Goal: Task Accomplishment & Management: Use online tool/utility

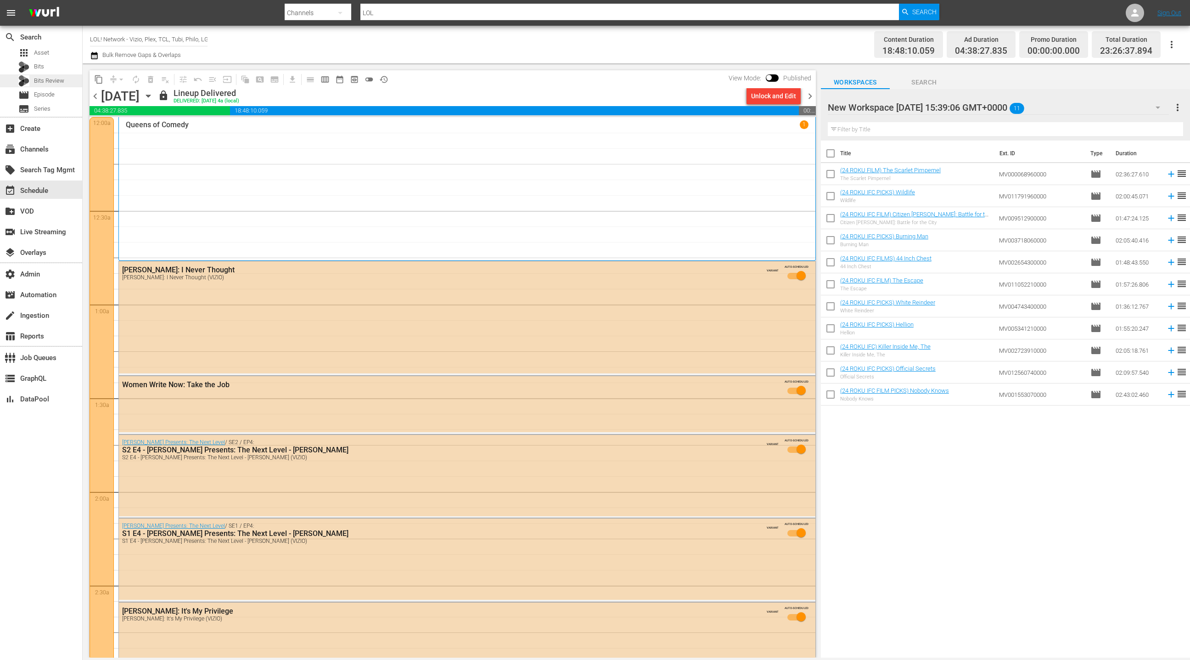
scroll to position [3700, 0]
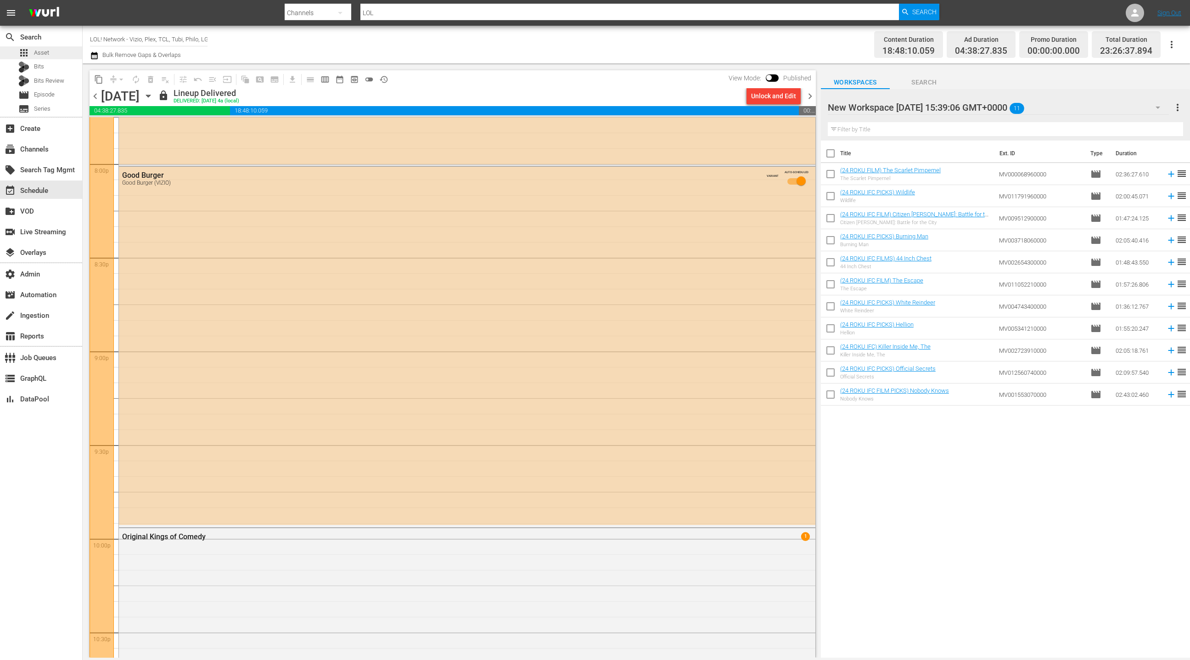
click at [33, 54] on div "apps Asset" at bounding box center [33, 52] width 31 height 13
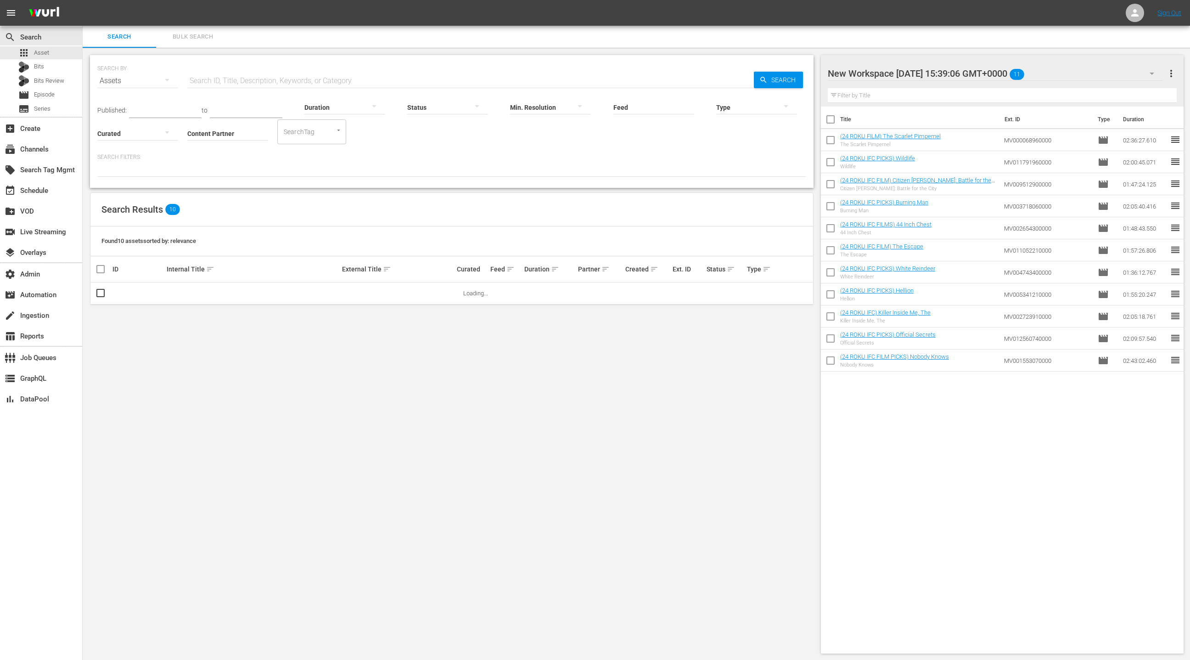
click at [211, 135] on input "Content Partner" at bounding box center [227, 134] width 81 height 33
click at [238, 165] on div "Speedvision (295)" at bounding box center [262, 159] width 135 height 22
type input "Speedvision (295)"
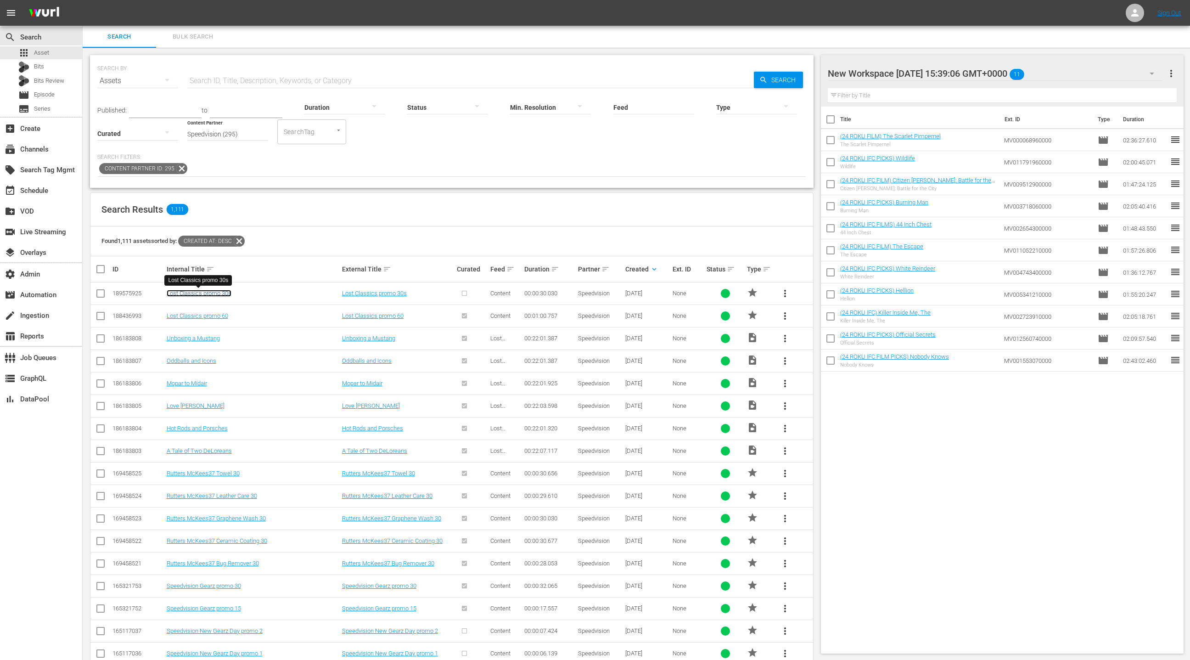
click at [208, 294] on link "Lost Classics promo 30s" at bounding box center [199, 293] width 65 height 7
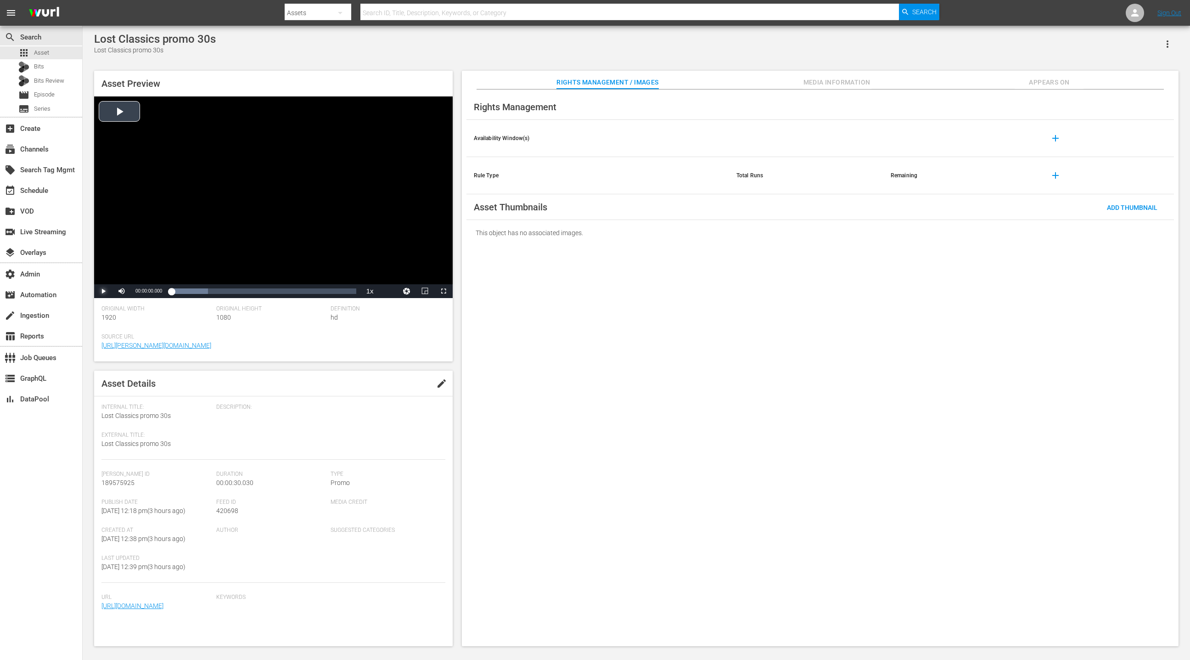
click at [103, 291] on span "Video Player" at bounding box center [103, 291] width 0 height 0
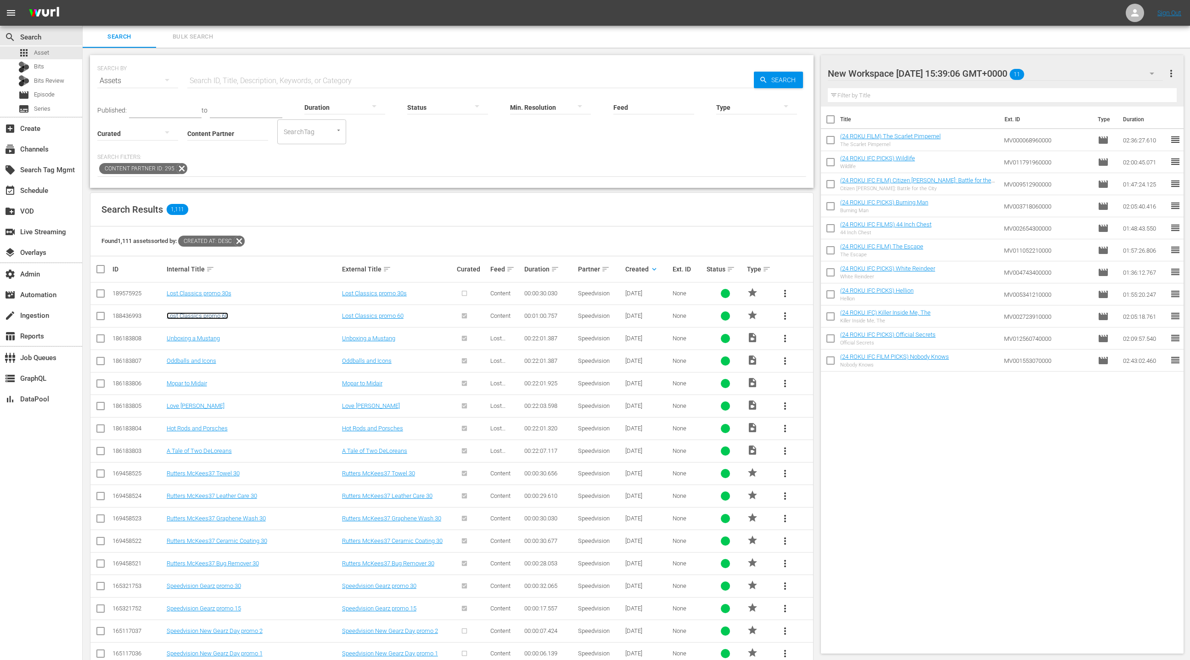
click at [211, 318] on link "Lost Classics promo 60" at bounding box center [198, 315] width 62 height 7
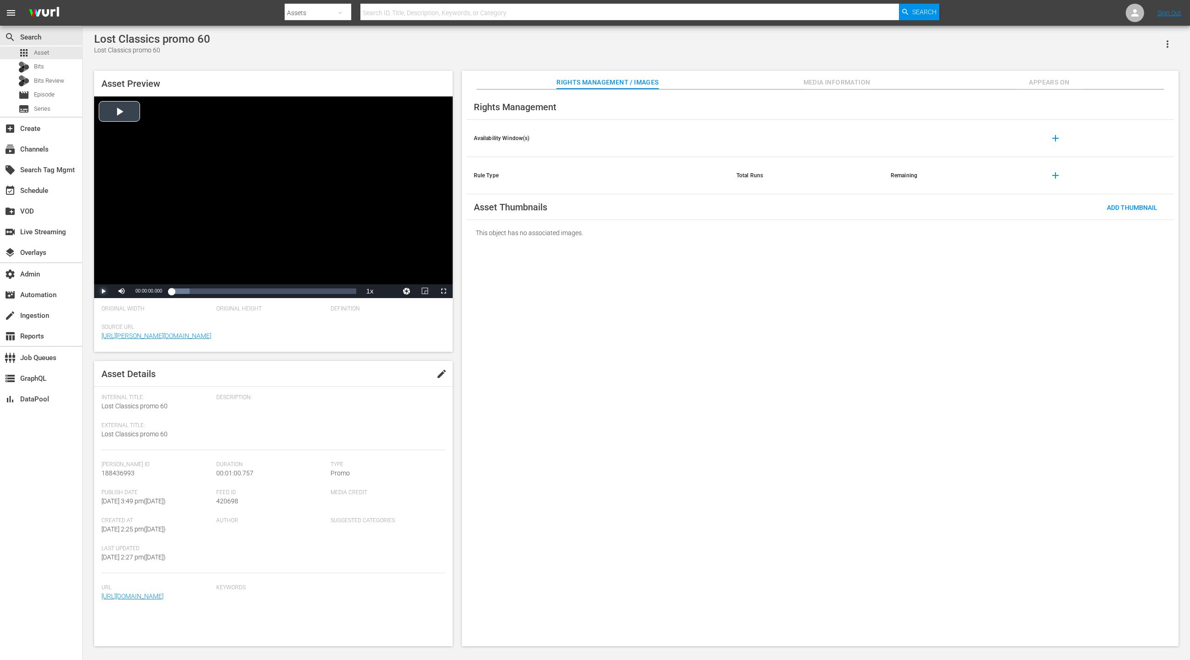
click at [103, 291] on span "Video Player" at bounding box center [103, 291] width 0 height 0
drag, startPoint x: 182, startPoint y: 294, endPoint x: 309, endPoint y: 289, distance: 126.8
click at [309, 289] on div "00:00:01.864" at bounding box center [239, 291] width 137 height 9
drag, startPoint x: 311, startPoint y: 289, endPoint x: 319, endPoint y: 289, distance: 7.8
click at [319, 289] on div "00:00:45.253" at bounding box center [244, 291] width 147 height 9
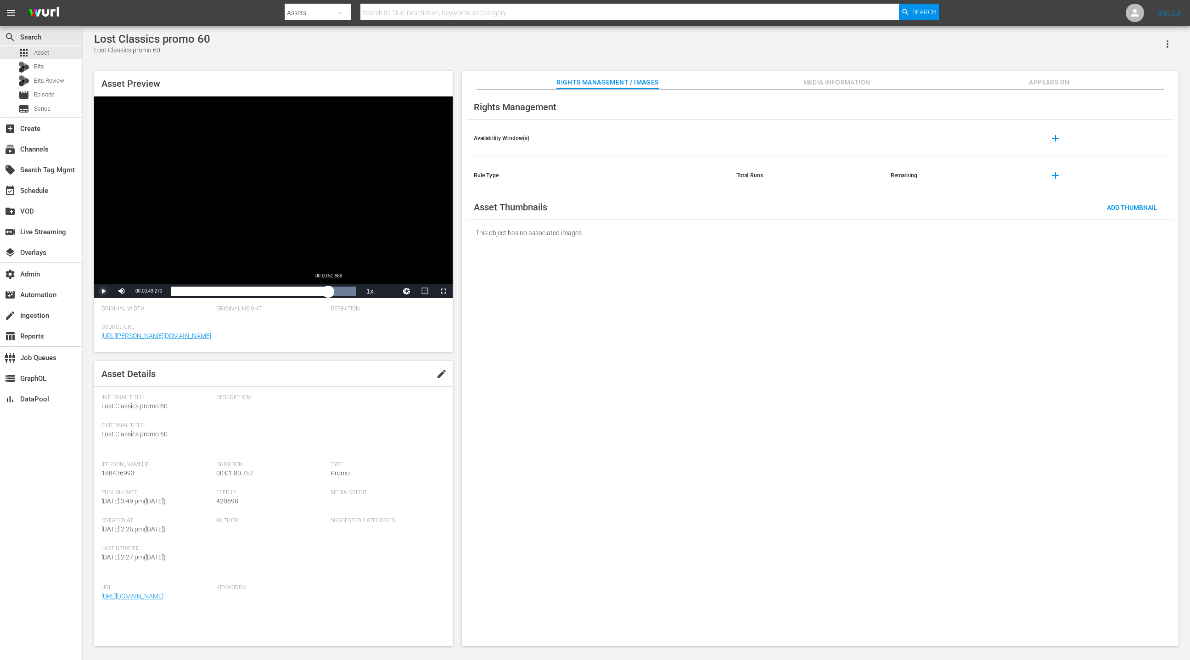
drag, startPoint x: 321, startPoint y: 289, endPoint x: 330, endPoint y: 289, distance: 9.2
click at [328, 289] on div "00:00:49.326" at bounding box center [249, 291] width 157 height 9
drag, startPoint x: 330, startPoint y: 289, endPoint x: 339, endPoint y: 290, distance: 9.2
click at [331, 290] on div "00:00:52.985" at bounding box center [250, 291] width 159 height 9
click at [343, 290] on div "00:00:55.882" at bounding box center [257, 291] width 172 height 9
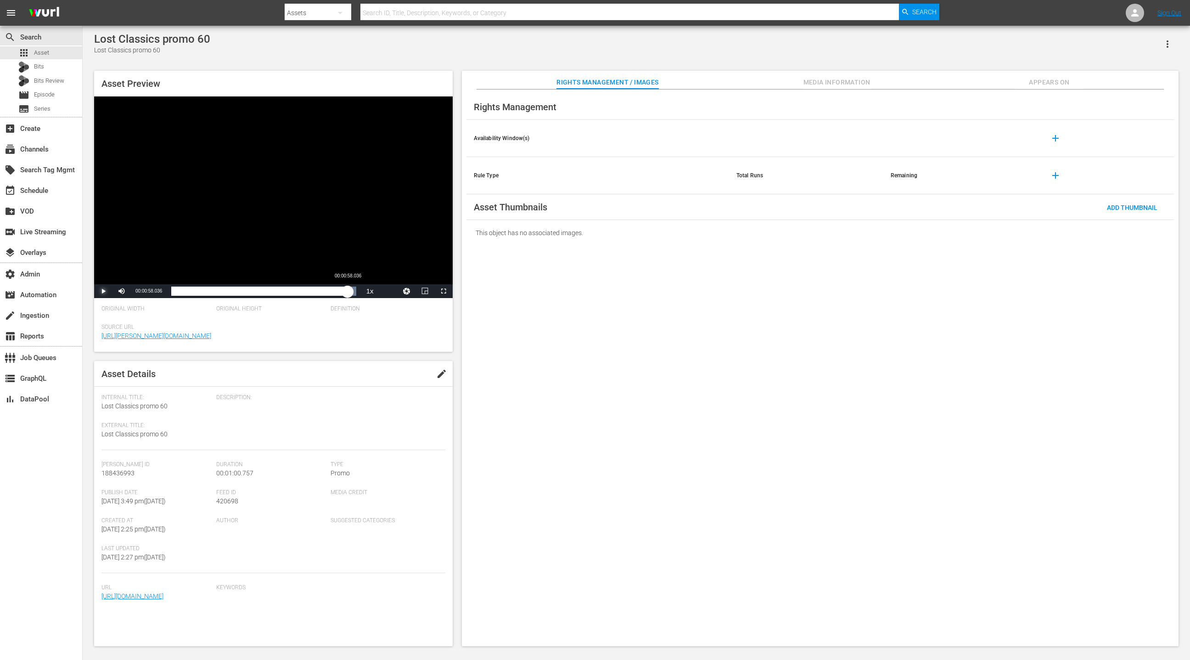
click at [348, 291] on div "00:00:57.470" at bounding box center [259, 291] width 176 height 9
click at [352, 291] on div "00:00:59.592" at bounding box center [261, 291] width 181 height 9
drag, startPoint x: 352, startPoint y: 291, endPoint x: 346, endPoint y: 291, distance: 5.5
click at [346, 291] on div "00:00:58.319" at bounding box center [258, 291] width 175 height 9
click at [47, 252] on div "layers Overlays" at bounding box center [25, 251] width 51 height 8
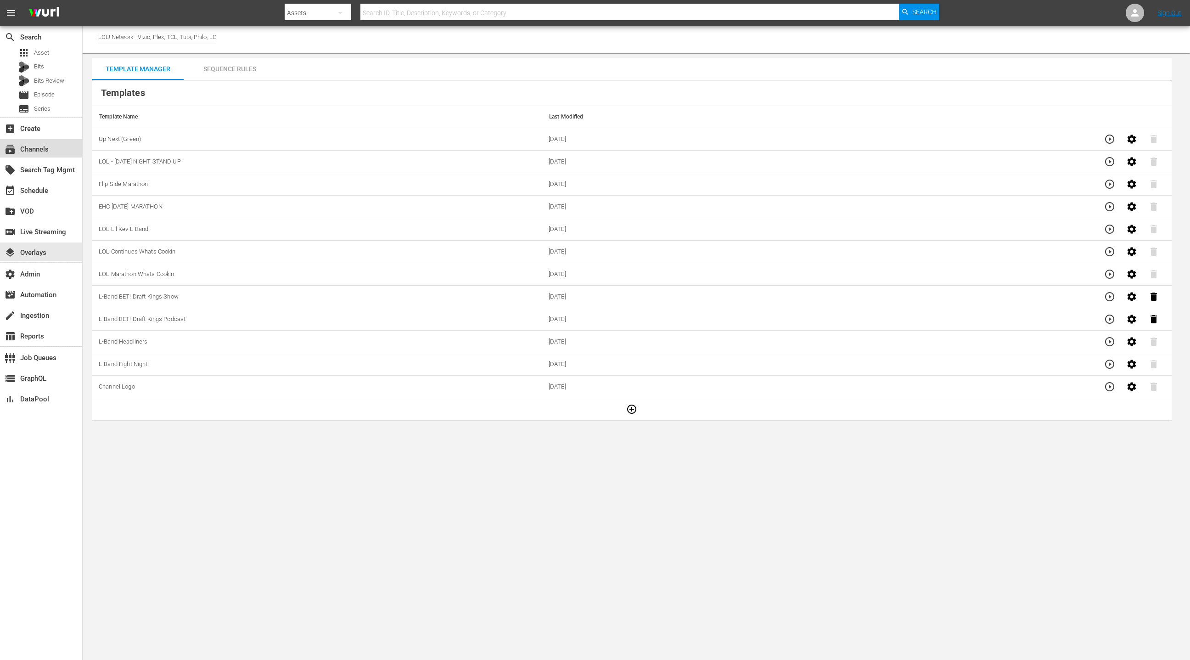
click at [39, 149] on div "subscriptions Channels" at bounding box center [25, 148] width 51 height 8
type input "LOL"
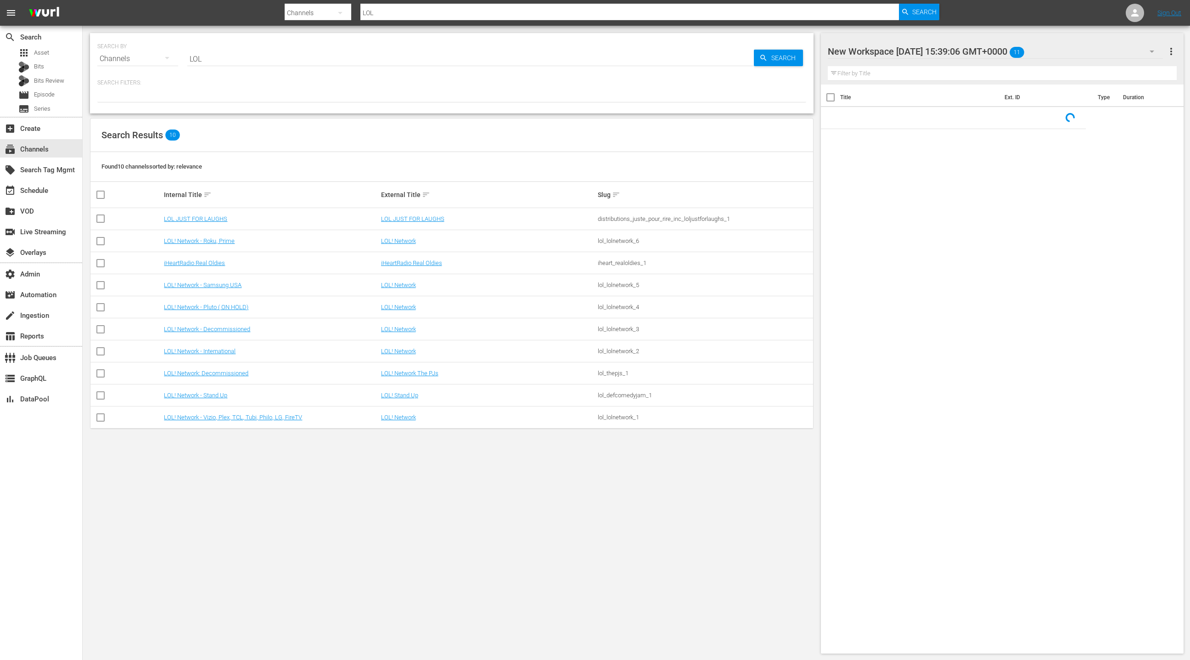
click at [208, 60] on input "LOL" at bounding box center [470, 59] width 567 height 22
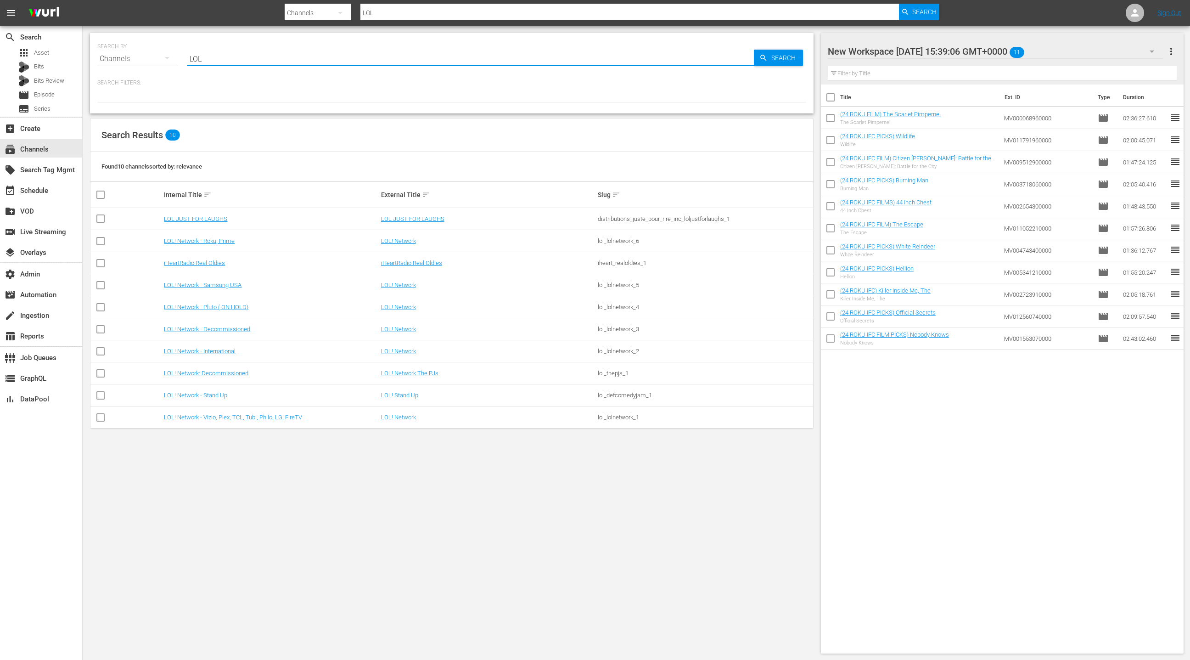
click at [208, 60] on input "LOL" at bounding box center [470, 59] width 567 height 22
type input "speedvision"
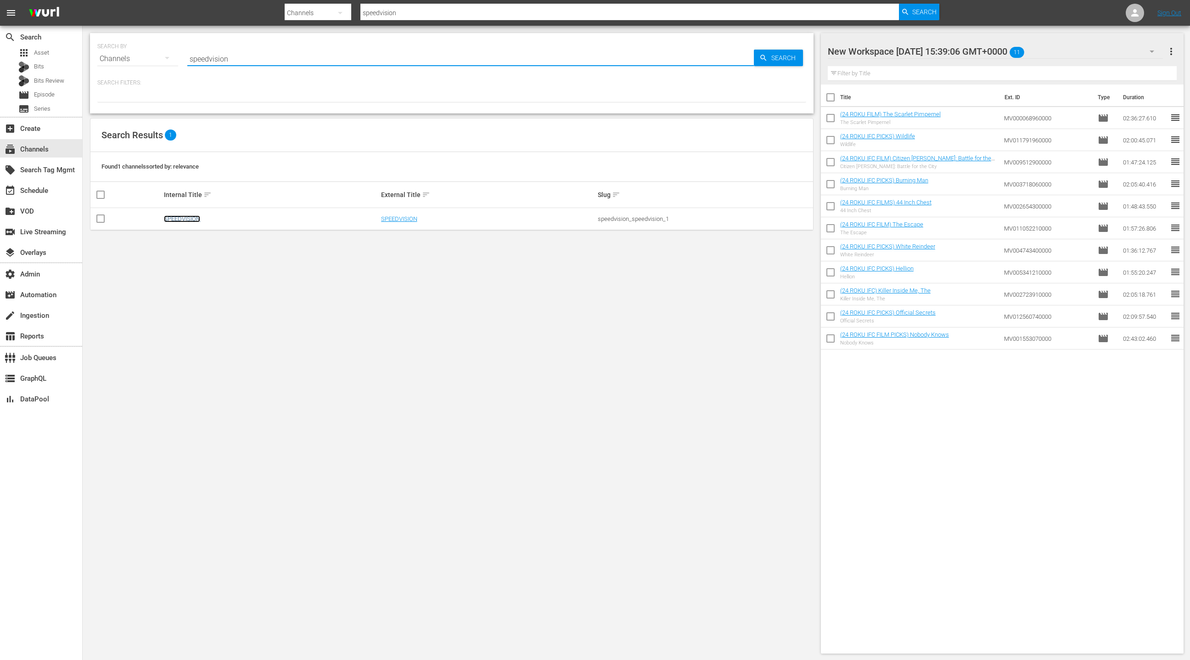
click at [194, 216] on link "SPEEDVISION" at bounding box center [182, 218] width 36 height 7
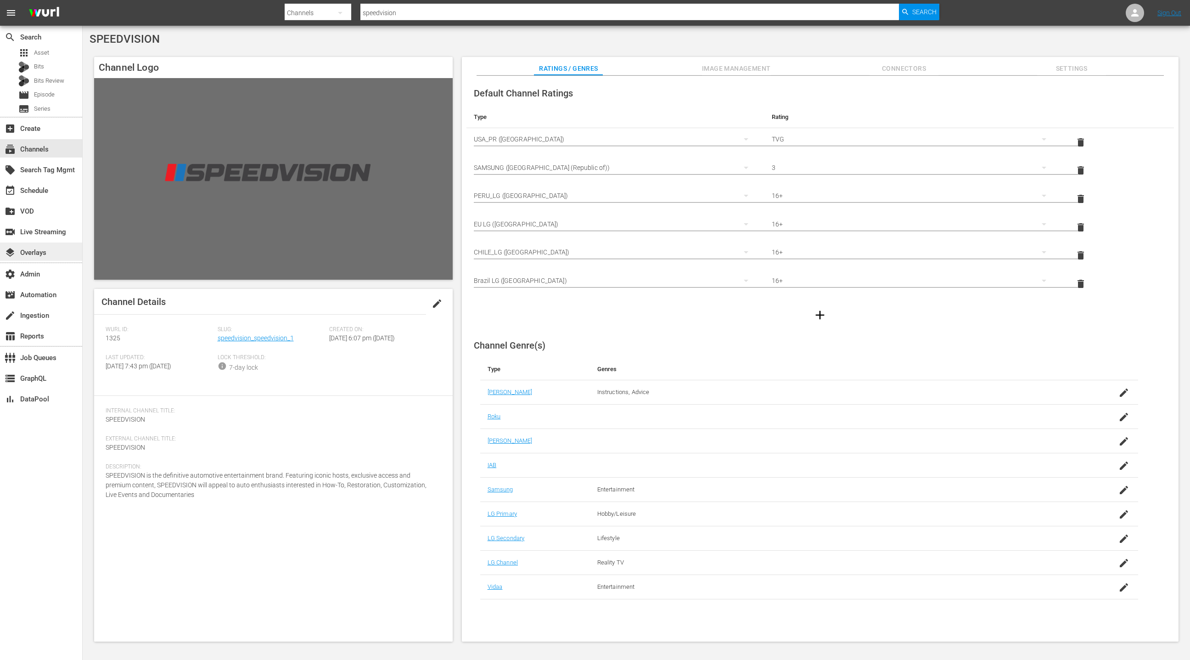
click at [44, 251] on div "layers Overlays" at bounding box center [25, 251] width 51 height 8
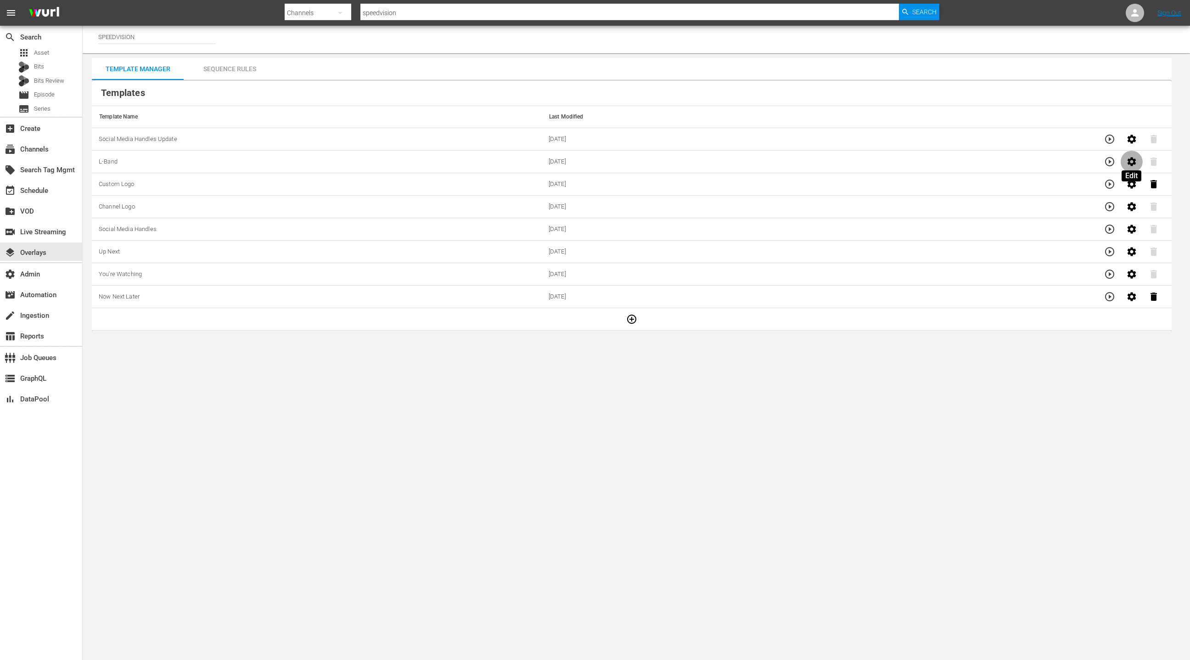
click at [1134, 160] on icon "button" at bounding box center [1131, 161] width 9 height 9
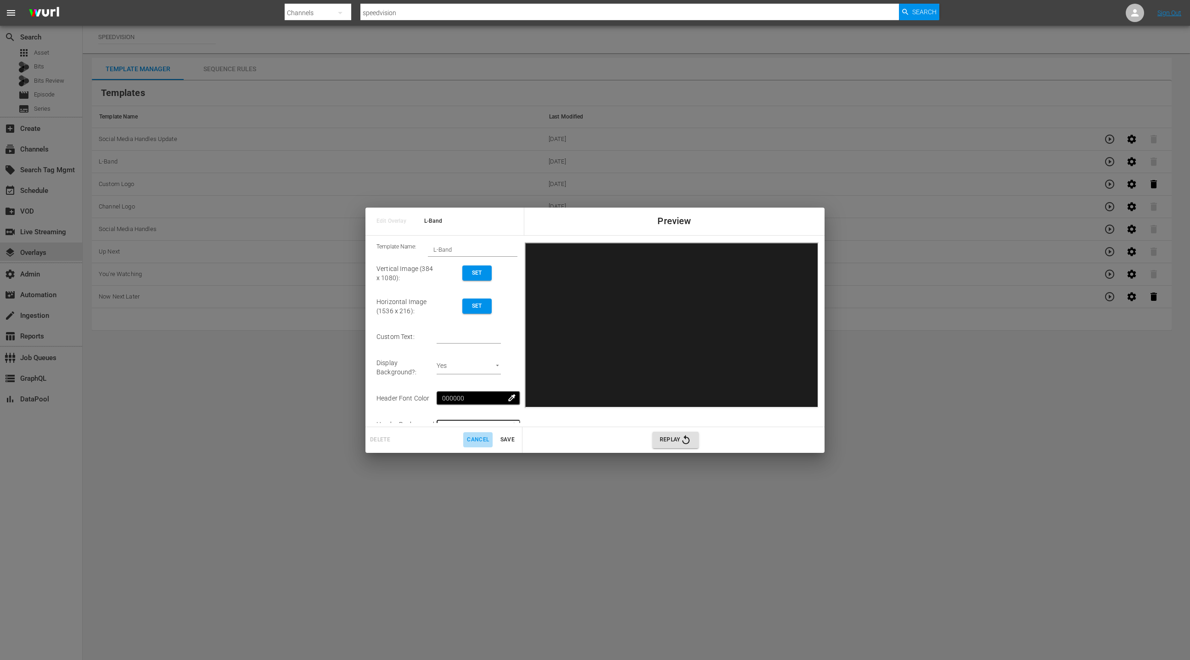
click at [477, 442] on span "Cancel" at bounding box center [478, 440] width 22 height 10
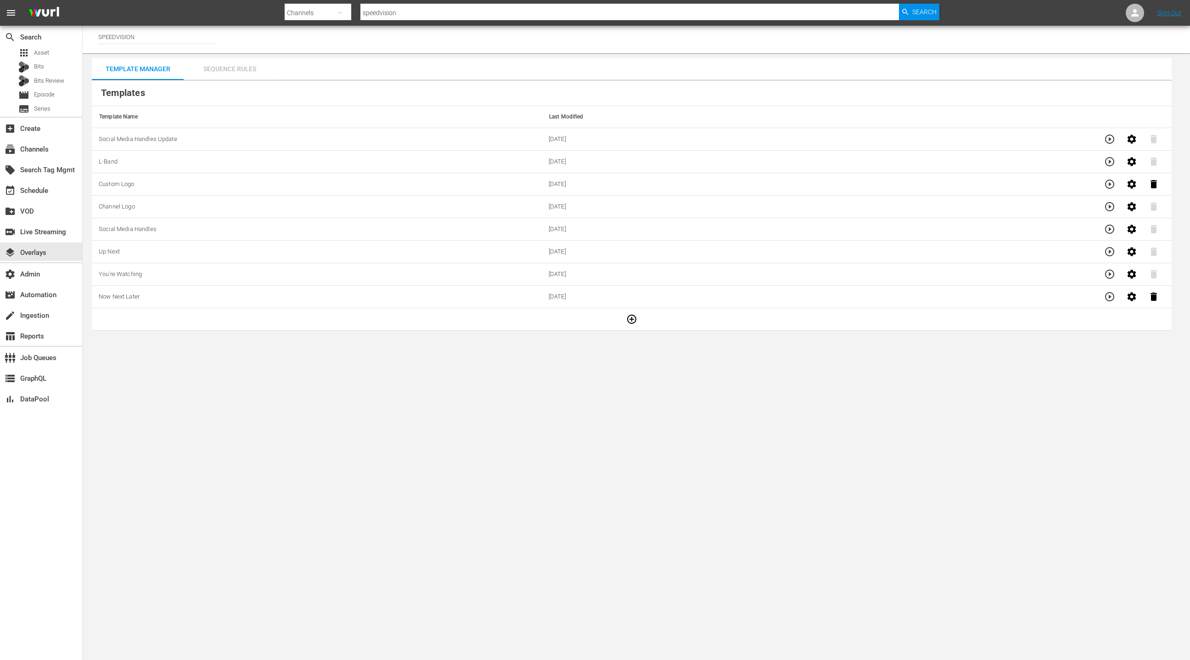
click at [246, 74] on div "Sequence Rules" at bounding box center [230, 69] width 92 height 22
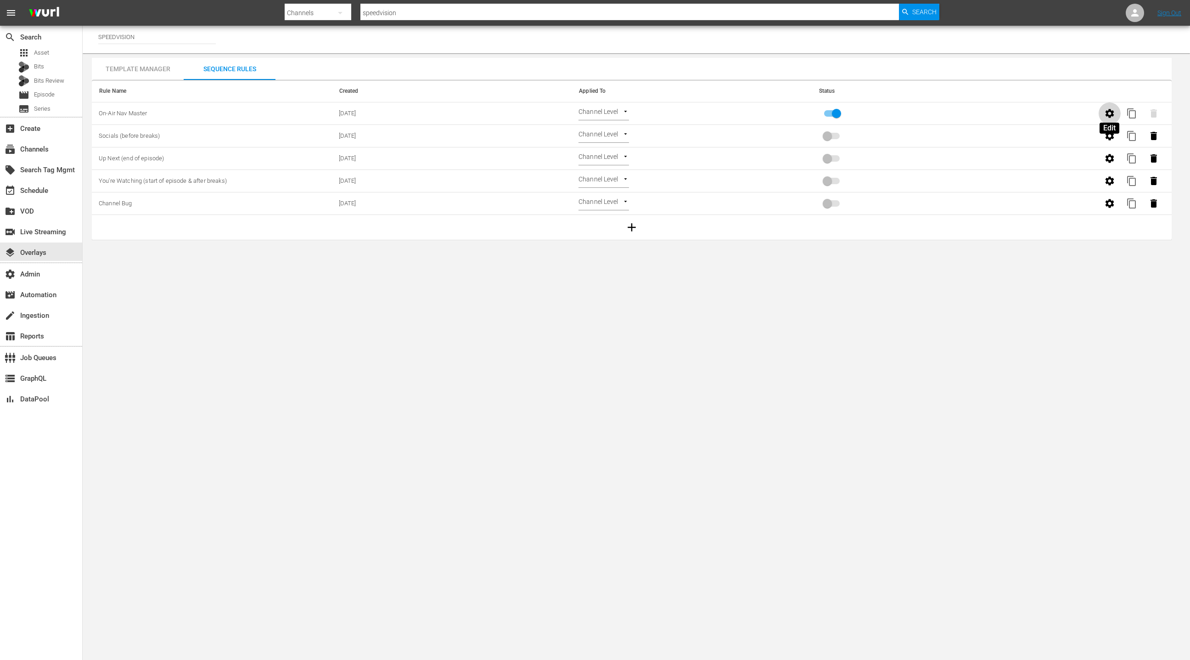
click at [1113, 114] on icon "button" at bounding box center [1109, 113] width 9 height 9
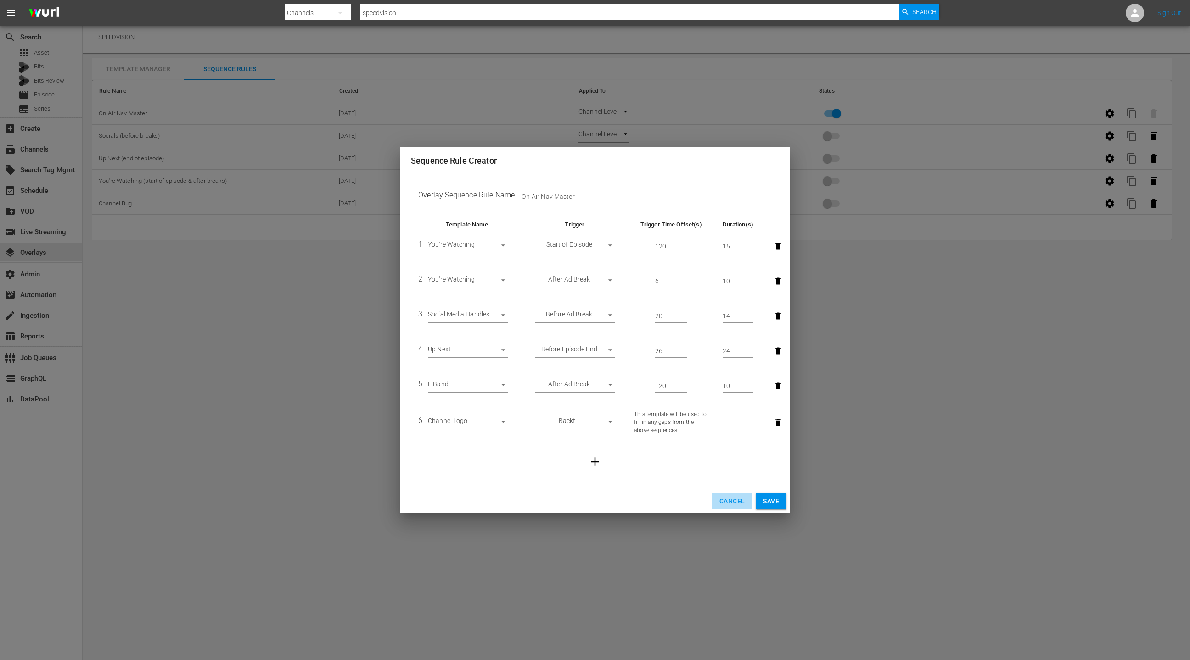
click at [737, 500] on span "Cancel" at bounding box center [732, 500] width 25 height 11
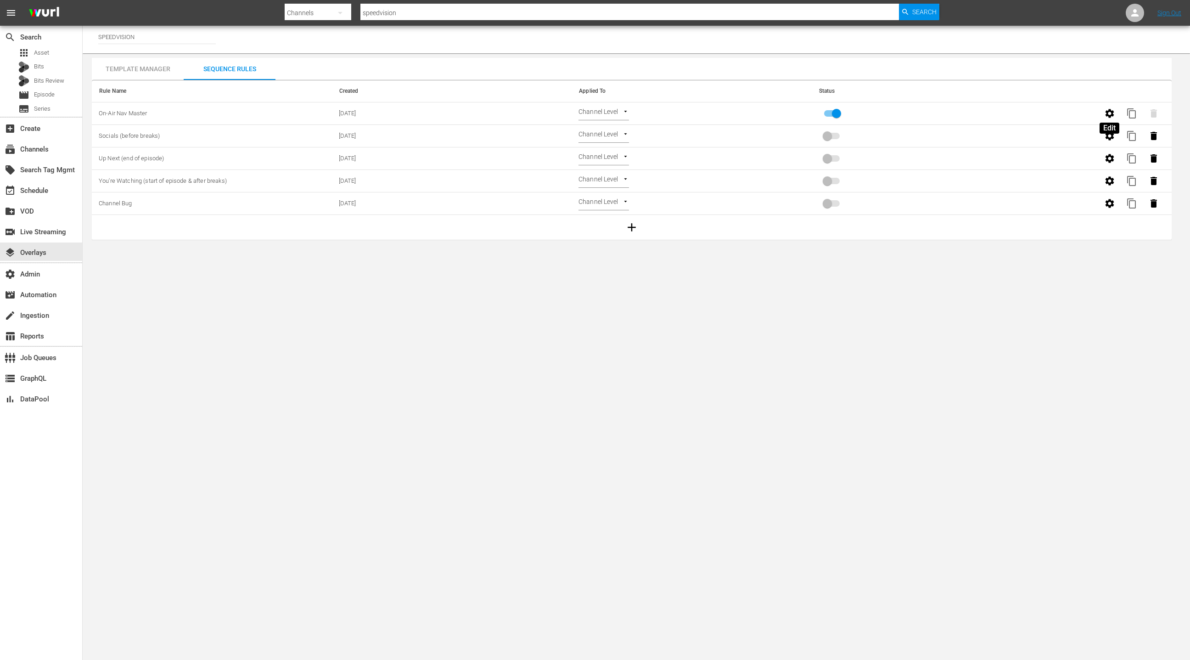
click at [1112, 113] on icon "button" at bounding box center [1109, 113] width 9 height 9
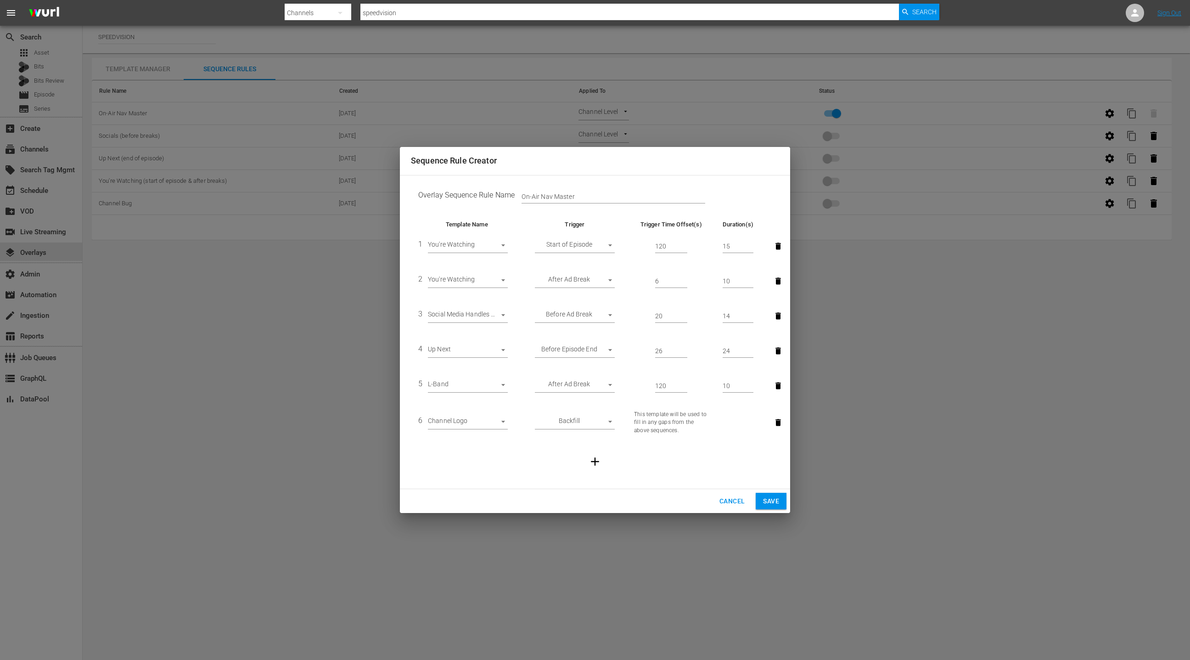
click at [733, 506] on span "Cancel" at bounding box center [732, 500] width 25 height 11
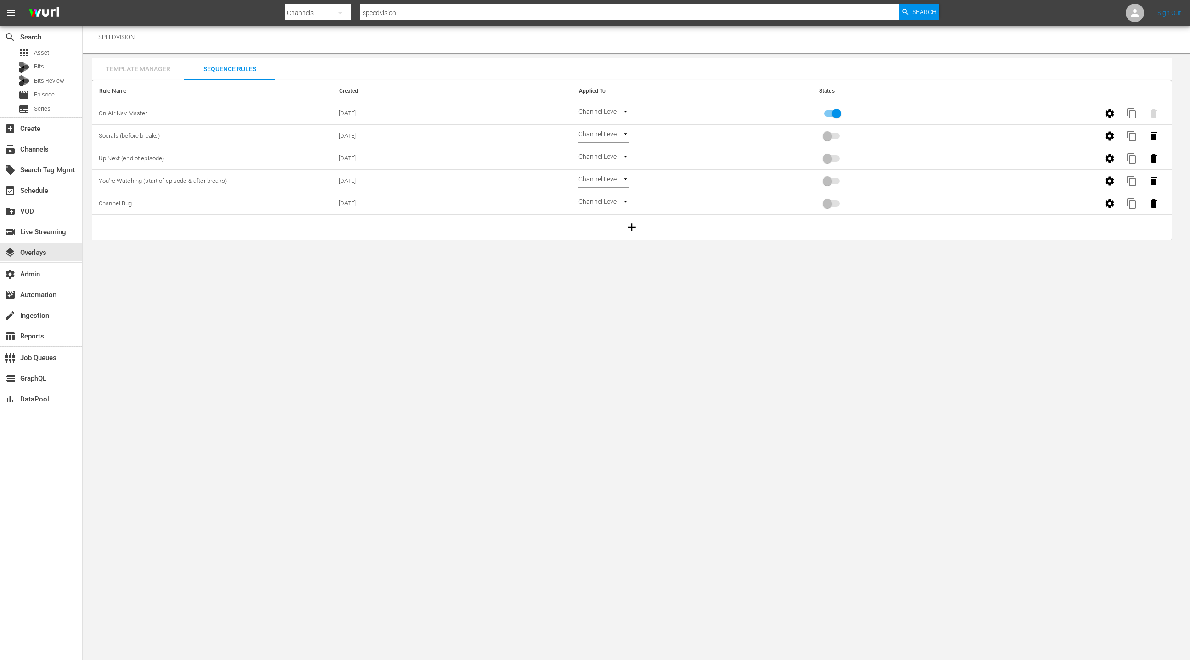
click at [162, 70] on div "Template Manager" at bounding box center [138, 69] width 92 height 22
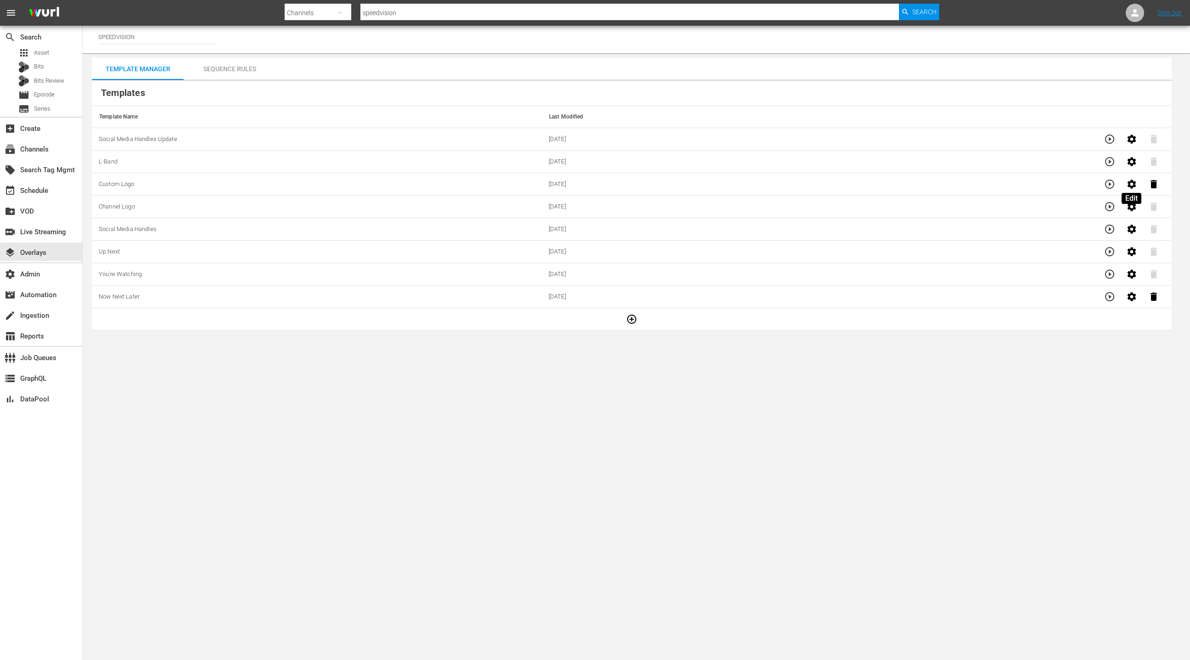
click at [1128, 184] on icon "button" at bounding box center [1131, 184] width 9 height 9
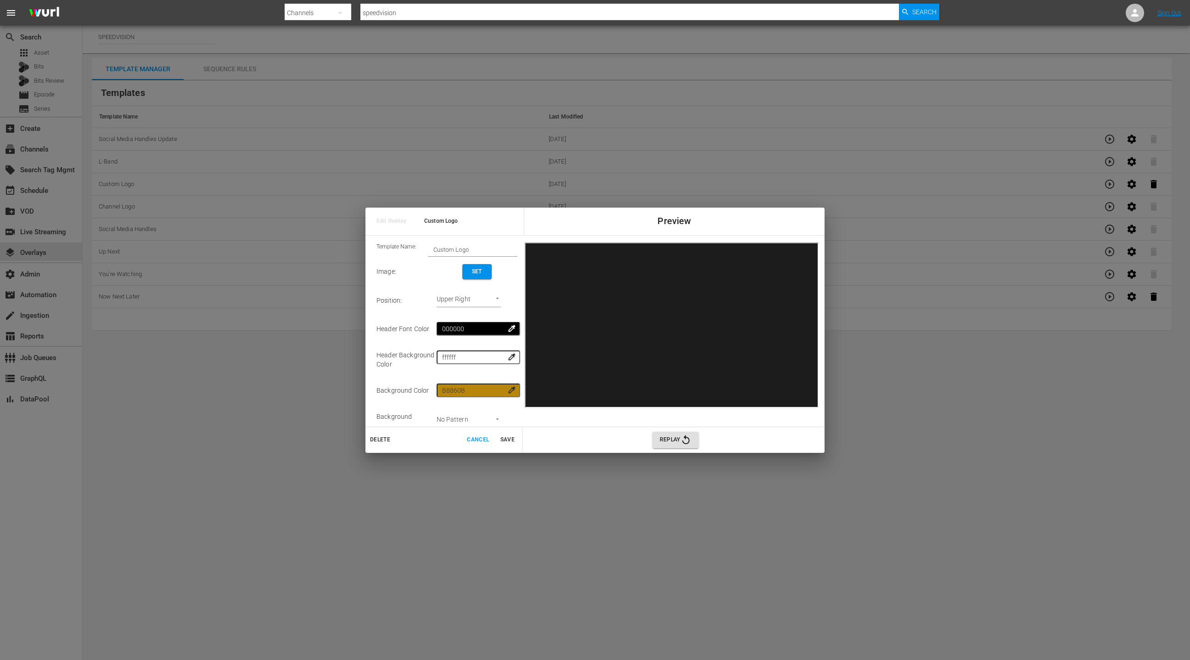
click at [476, 441] on span "Cancel" at bounding box center [478, 440] width 22 height 10
